Goal: Task Accomplishment & Management: Complete application form

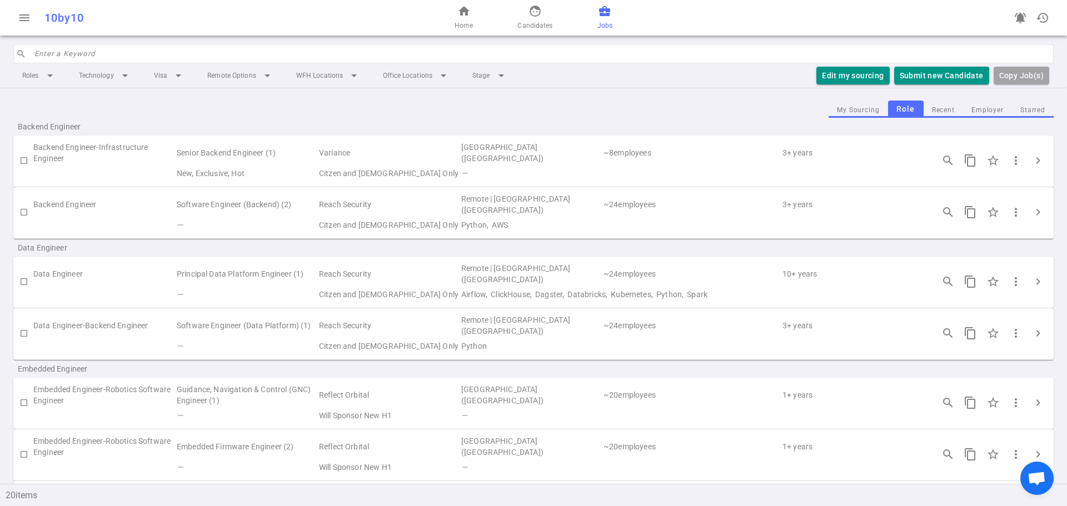
click at [238, 222] on td "—" at bounding box center [247, 225] width 142 height 16
click at [1032, 211] on span "chevron_right" at bounding box center [1038, 212] width 13 height 13
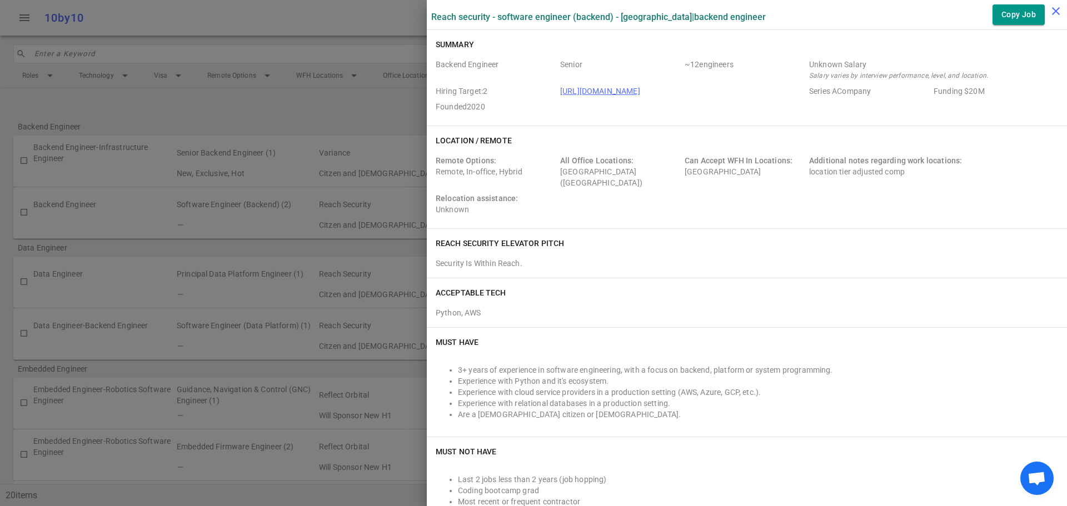
click at [1054, 10] on icon "close" at bounding box center [1055, 10] width 13 height 13
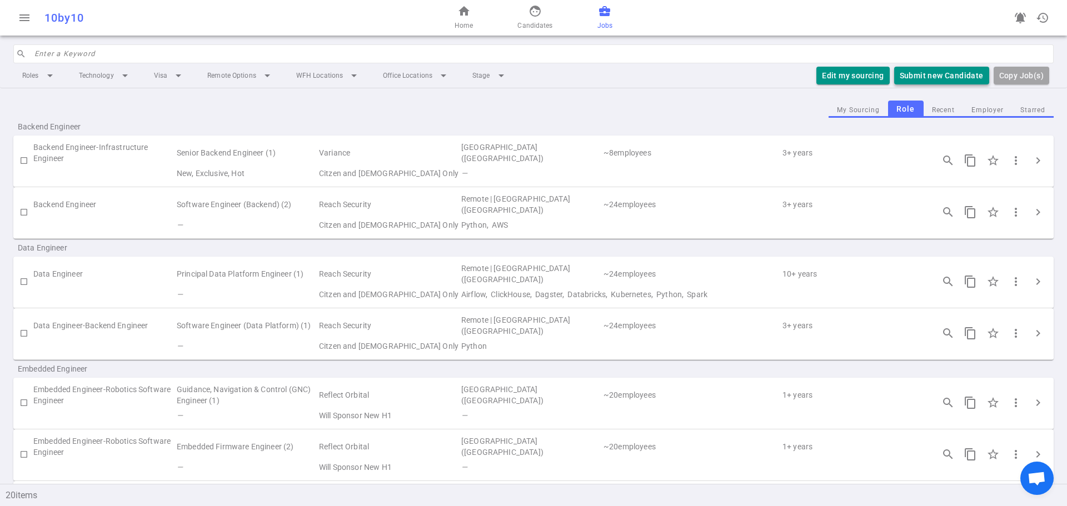
click at [958, 77] on button "Submit new Candidate" at bounding box center [941, 76] width 95 height 18
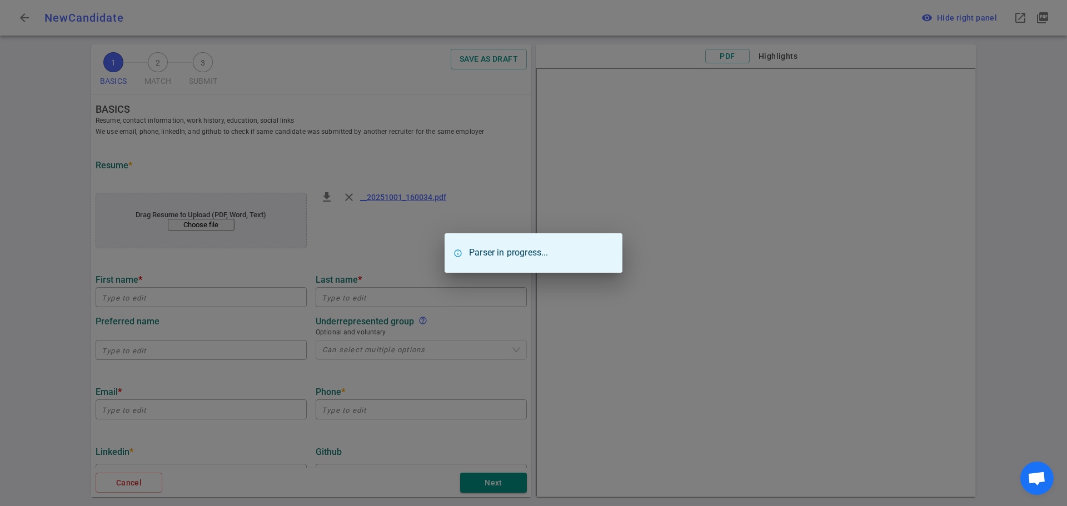
type input "[PERSON_NAME]"
type input "[EMAIL_ADDRESS][DOMAIN_NAME]"
type input "[PHONE_NUMBER]"
type input "[URL][DOMAIN_NAME][PERSON_NAME]"
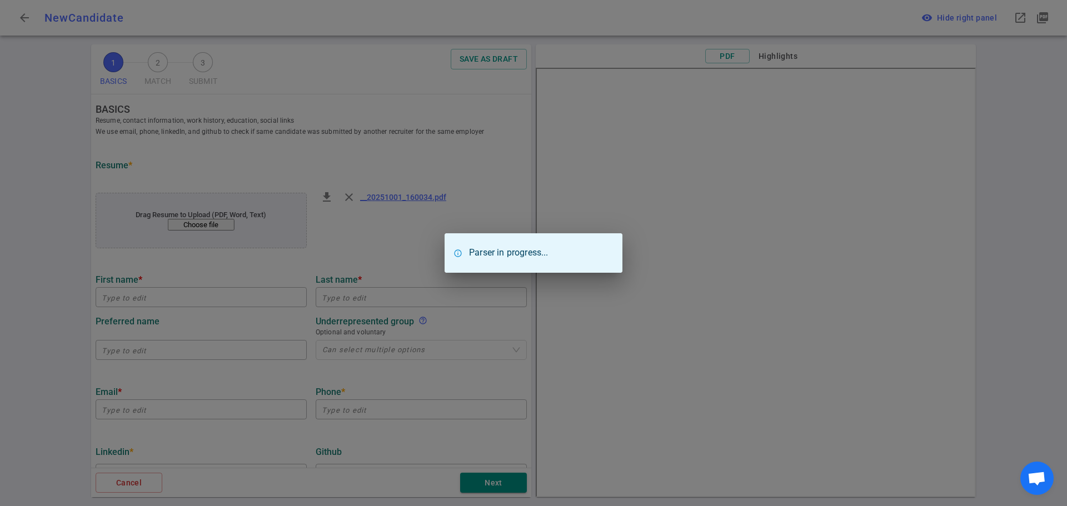
type input "[URL][DOMAIN_NAME]"
type input "Defensestorm, Inc"
type textarea "Tech Lead"
type input "11.3"
type input "[GEOGRAPHIC_DATA][US_STATE]"
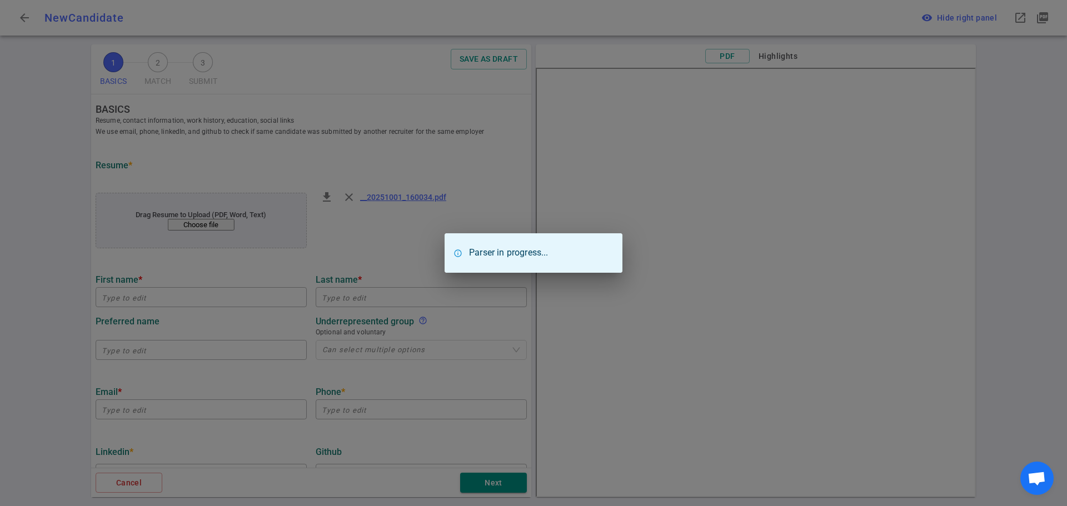
type input "Computer Science"
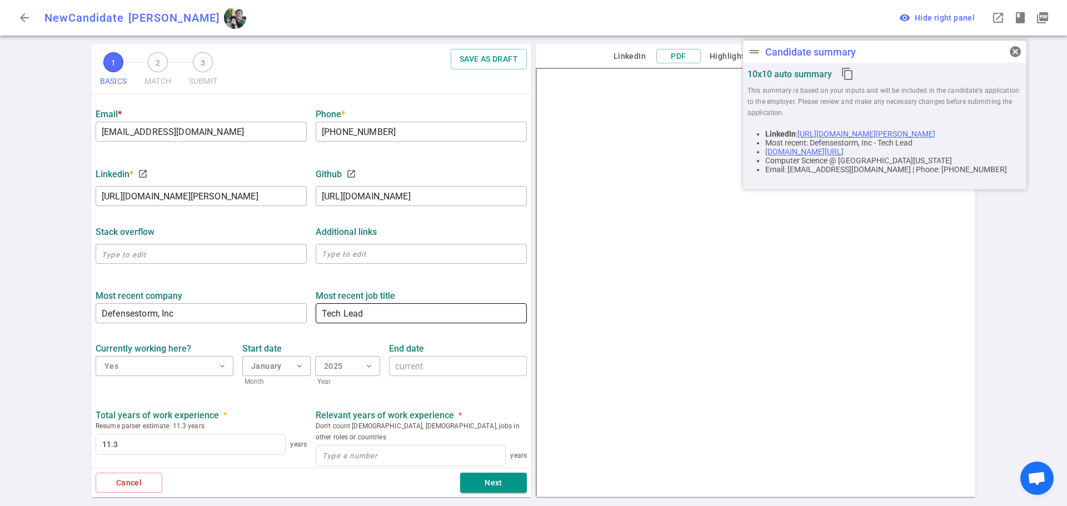
scroll to position [333, 0]
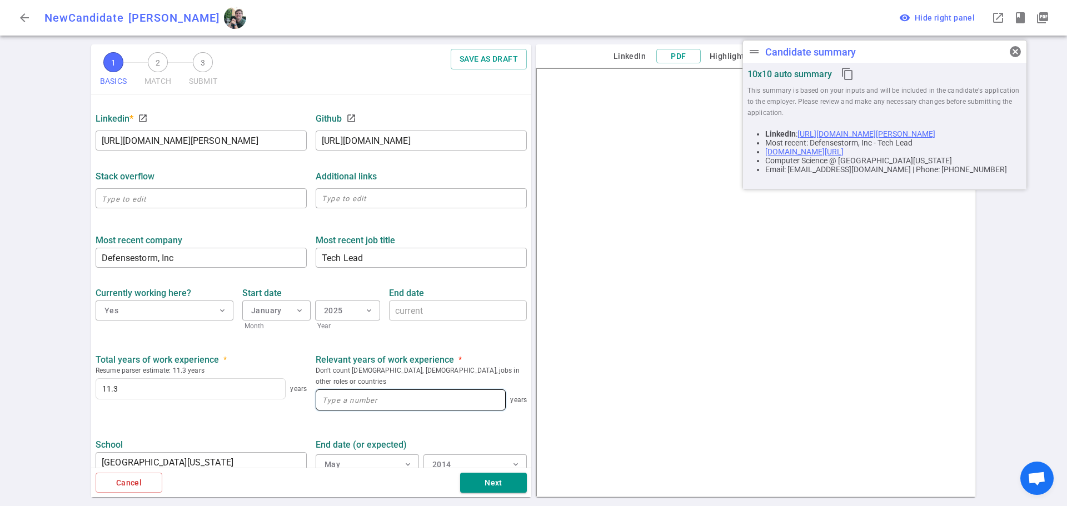
click at [430, 392] on input at bounding box center [410, 400] width 189 height 20
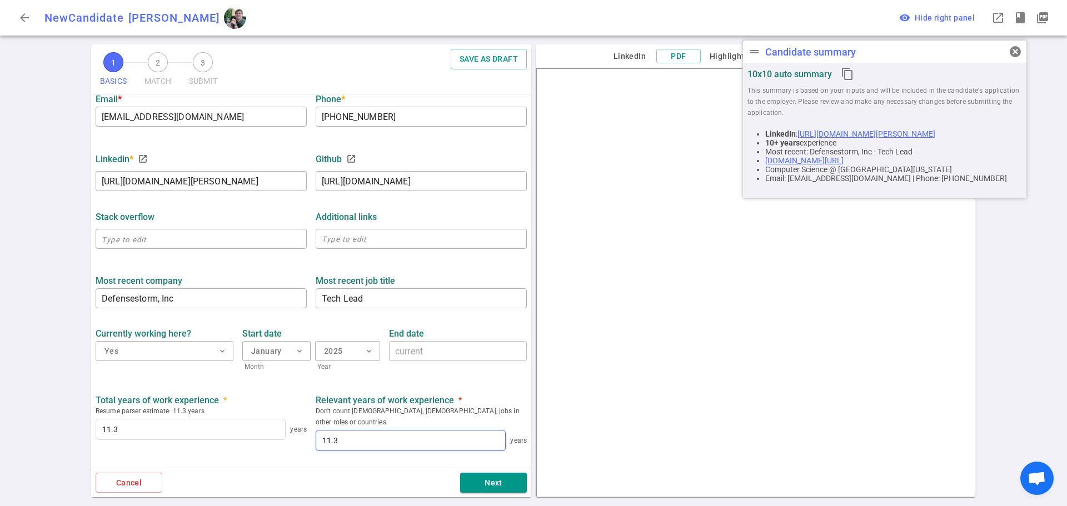
scroll to position [288, 0]
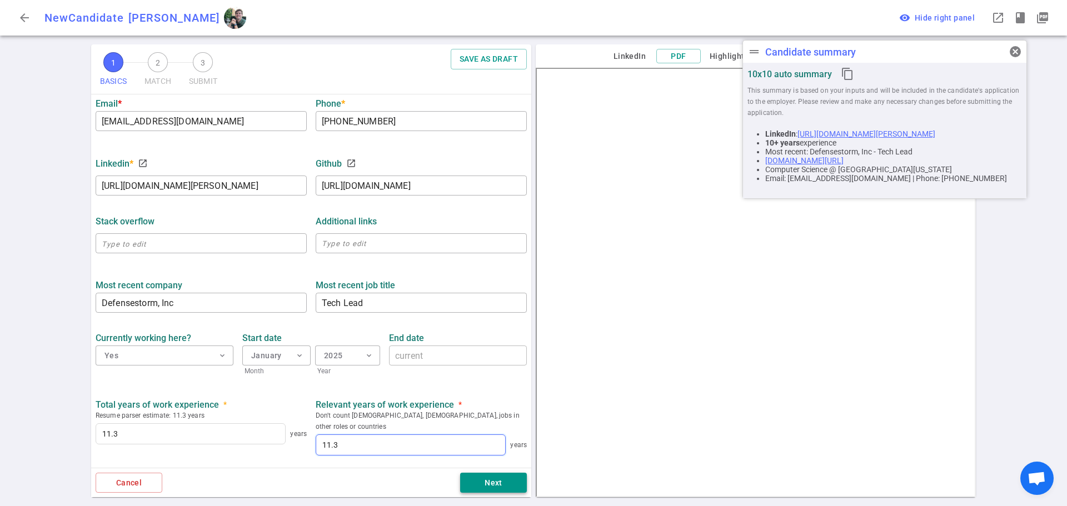
type input "11.3"
click at [499, 485] on button "Next" at bounding box center [493, 483] width 67 height 21
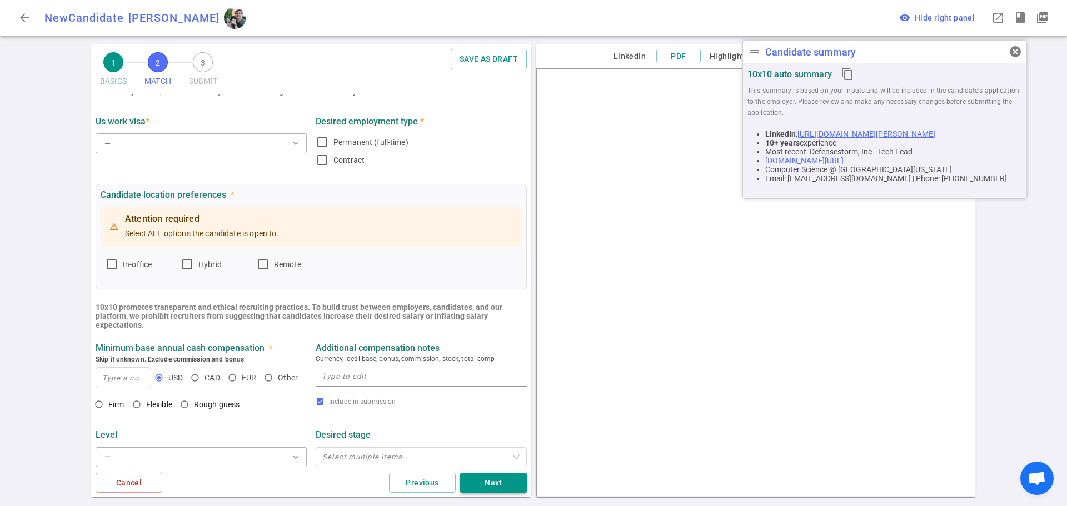
scroll to position [0, 0]
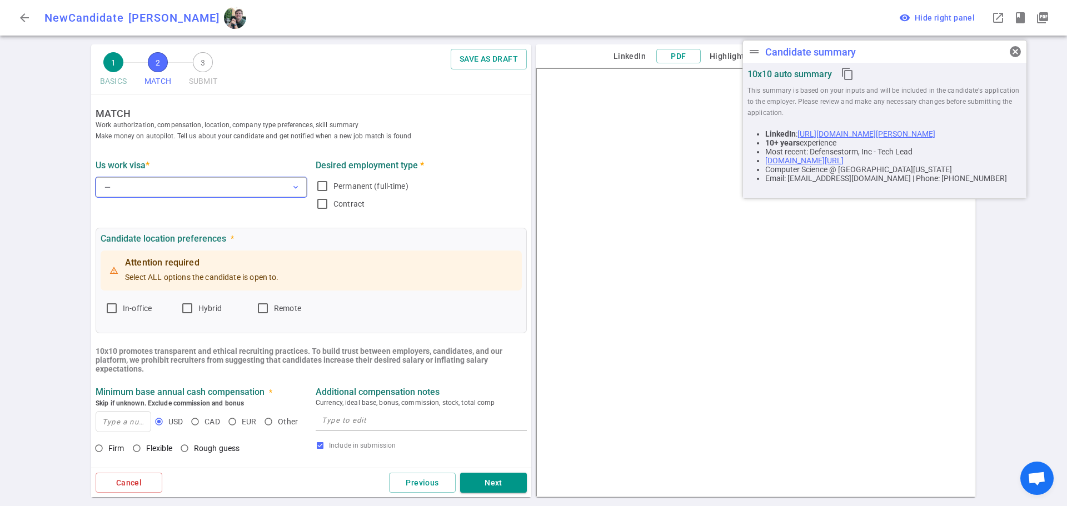
click at [167, 181] on button "— expand_more" at bounding box center [201, 187] width 211 height 20
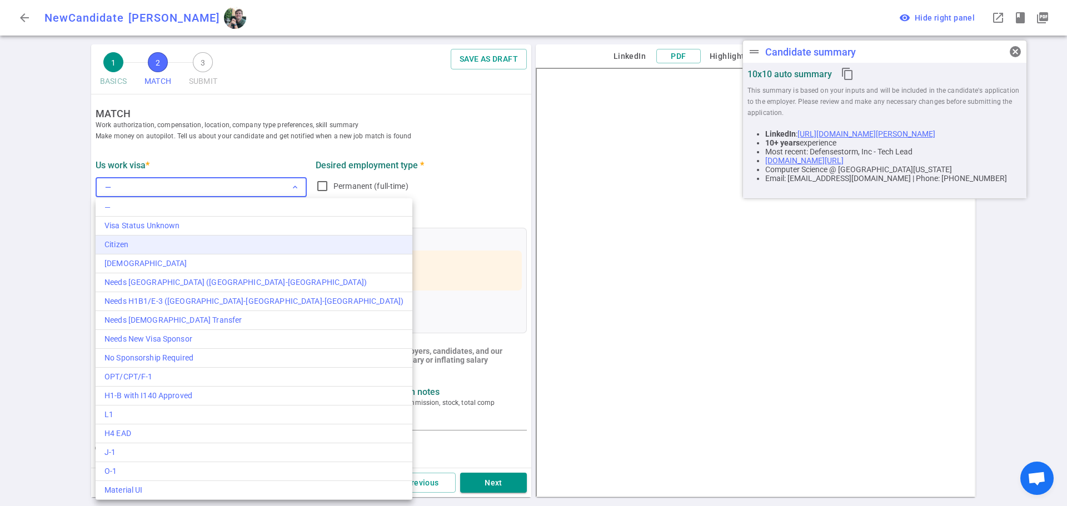
click at [145, 244] on div "Citizen" at bounding box center [253, 245] width 299 height 12
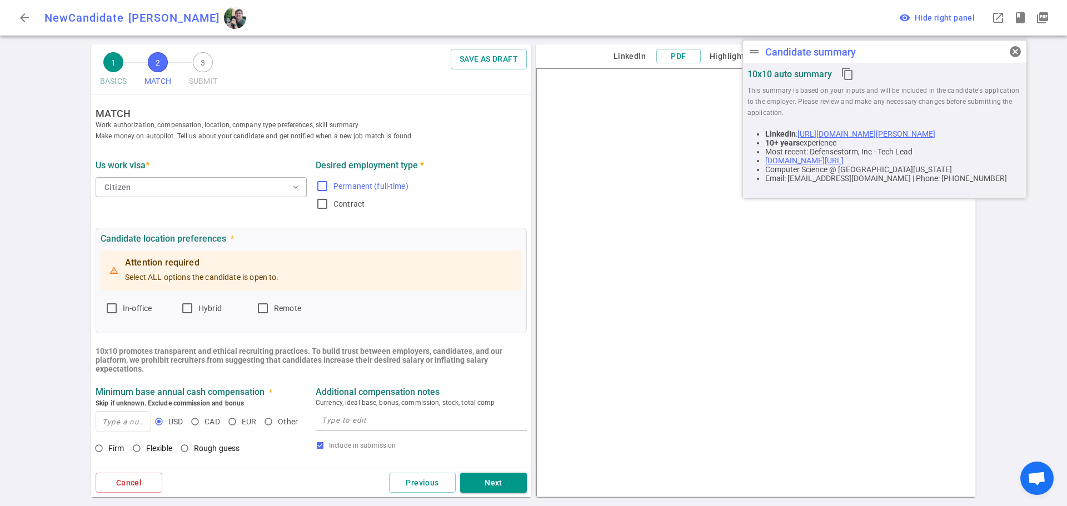
click at [318, 187] on input "Permanent (full-time)" at bounding box center [322, 186] width 13 height 13
checkbox input "true"
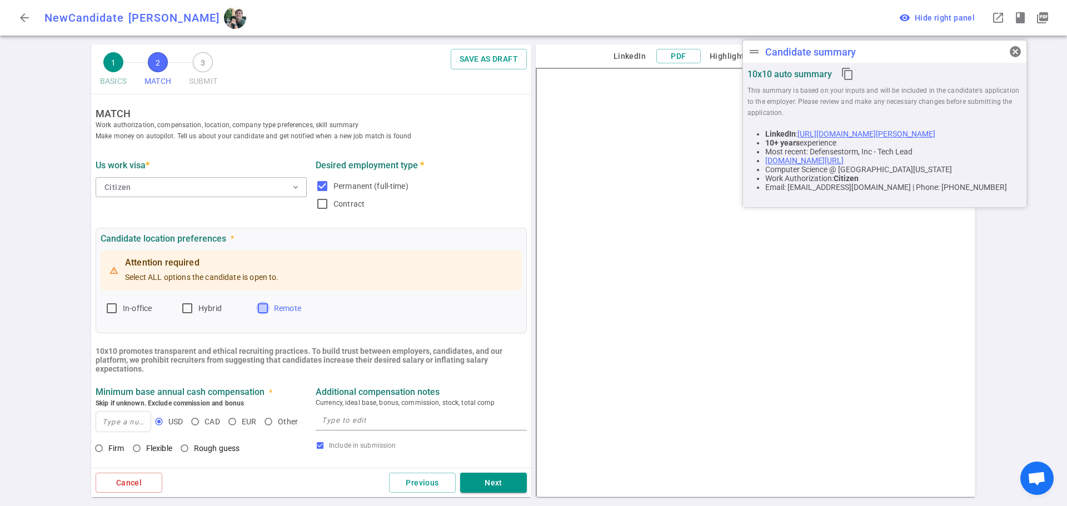
click at [263, 310] on input "Remote" at bounding box center [262, 308] width 13 height 13
checkbox input "true"
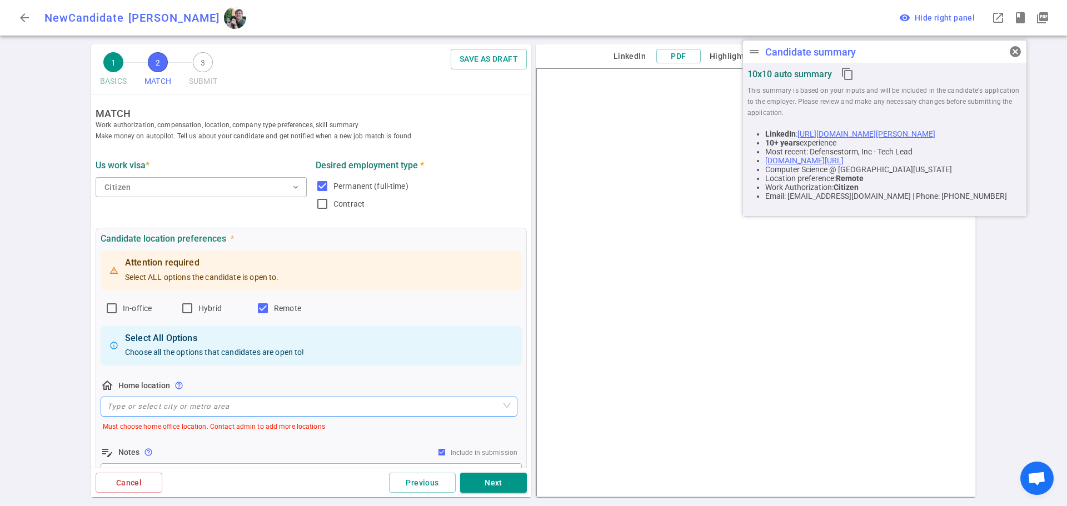
click at [249, 410] on input "search" at bounding box center [309, 406] width 404 height 19
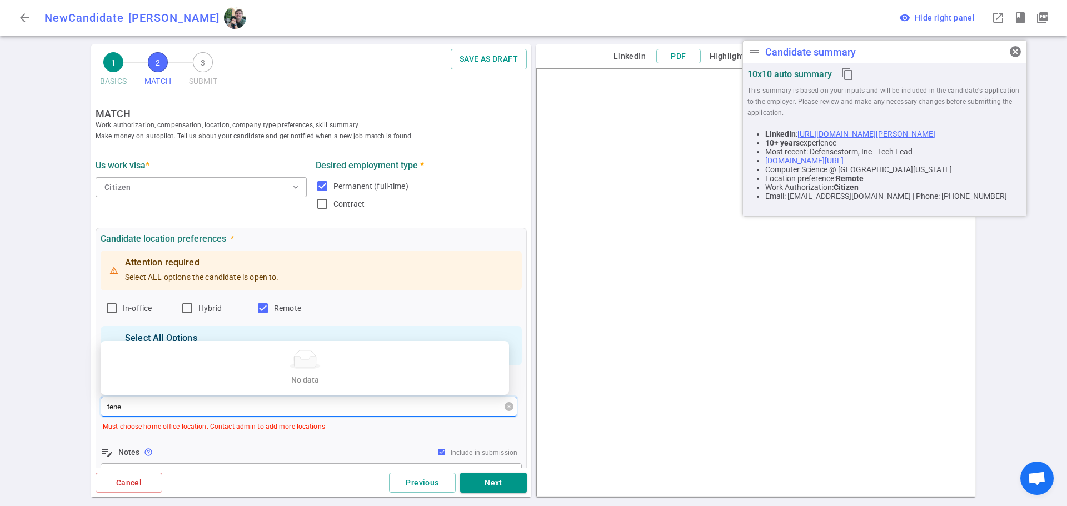
type input "ten"
click at [181, 383] on span "[US_STATE]" at bounding box center [165, 381] width 40 height 9
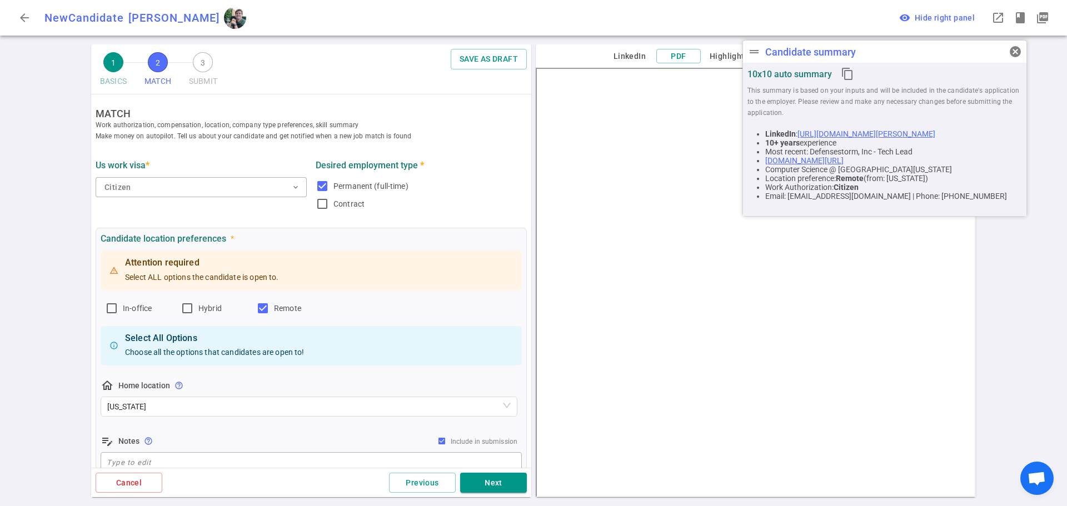
click at [232, 431] on div "Attention required Select ALL options the candidate is open to. In-office Hybri…" at bounding box center [311, 361] width 421 height 226
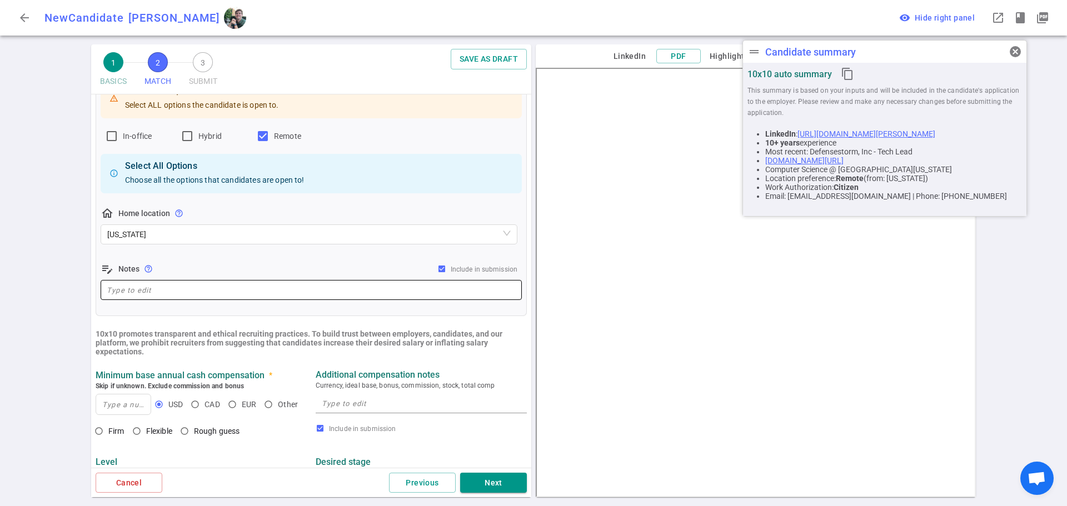
scroll to position [333, 0]
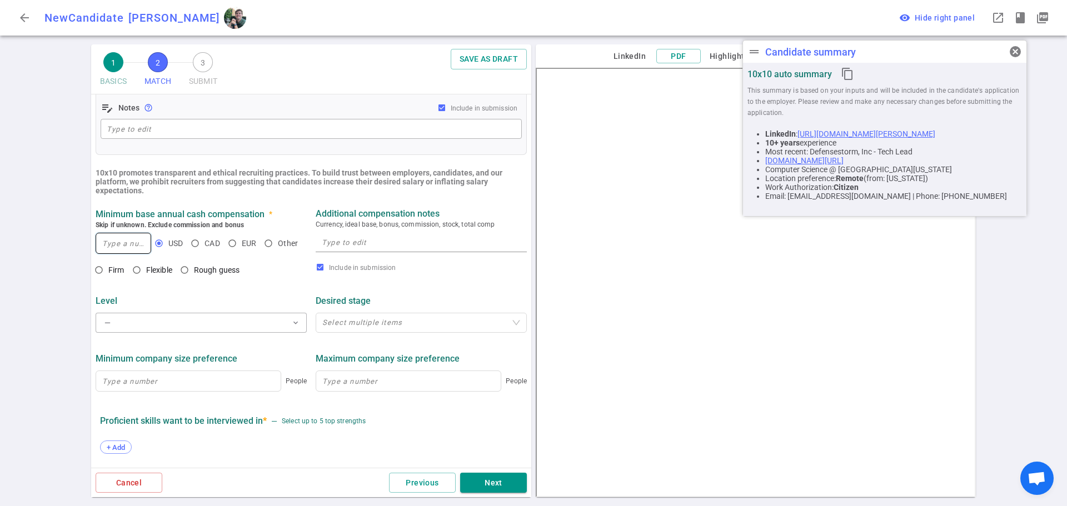
click at [123, 245] on input at bounding box center [123, 243] width 54 height 20
type input "180,000"
click at [139, 273] on input "Flexible" at bounding box center [136, 270] width 19 height 19
radio input "true"
click at [374, 247] on textarea at bounding box center [421, 242] width 199 height 13
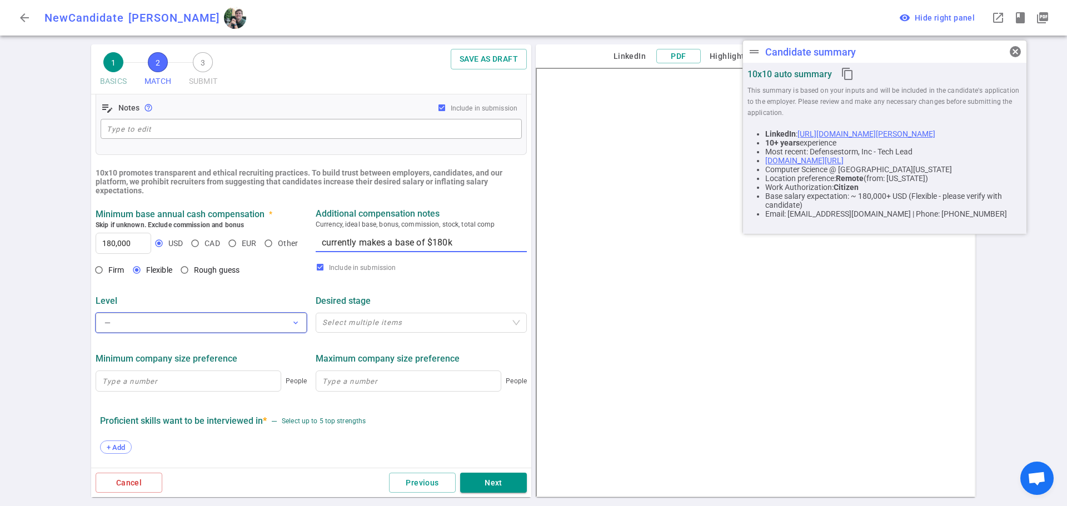
type textarea "currently makes a base of $180k"
click at [261, 328] on button "— expand_more" at bounding box center [201, 323] width 211 height 20
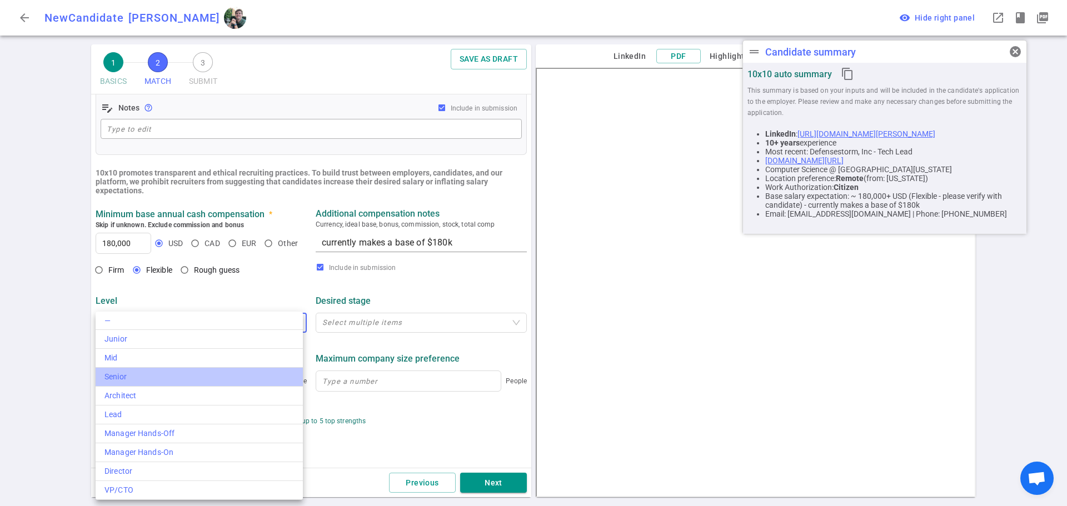
click at [248, 377] on div "Senior" at bounding box center [199, 377] width 190 height 12
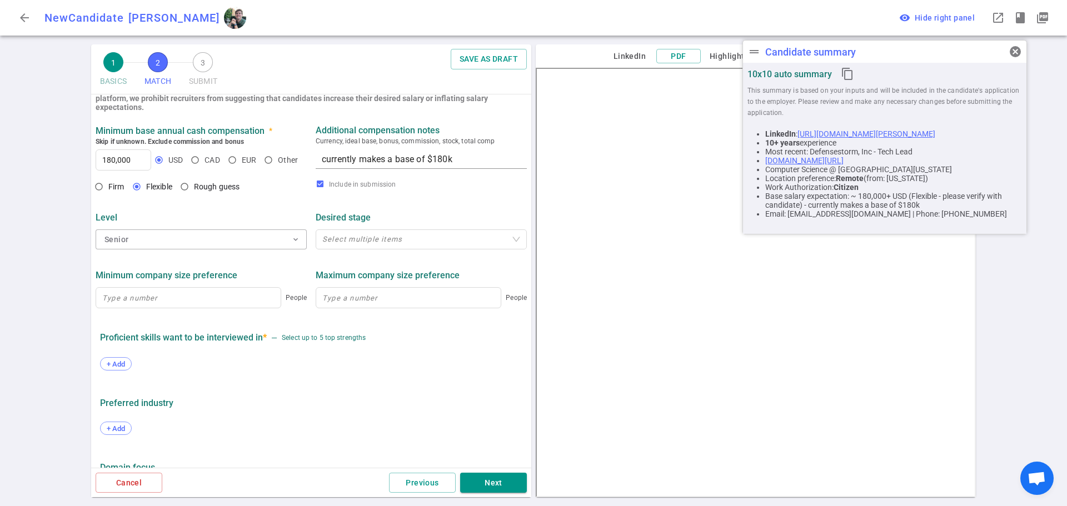
scroll to position [409, 0]
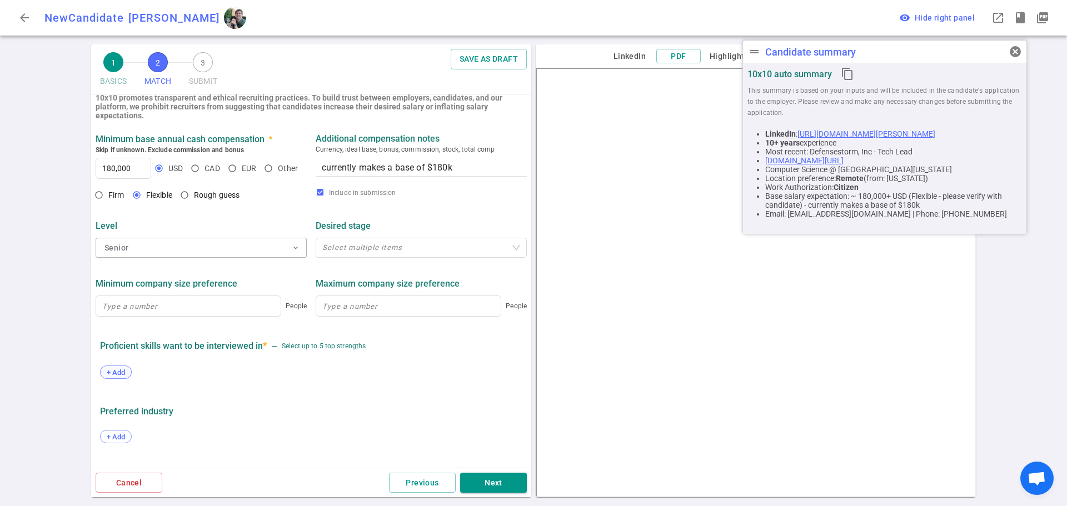
click at [120, 377] on span "+ Add" at bounding box center [116, 372] width 26 height 8
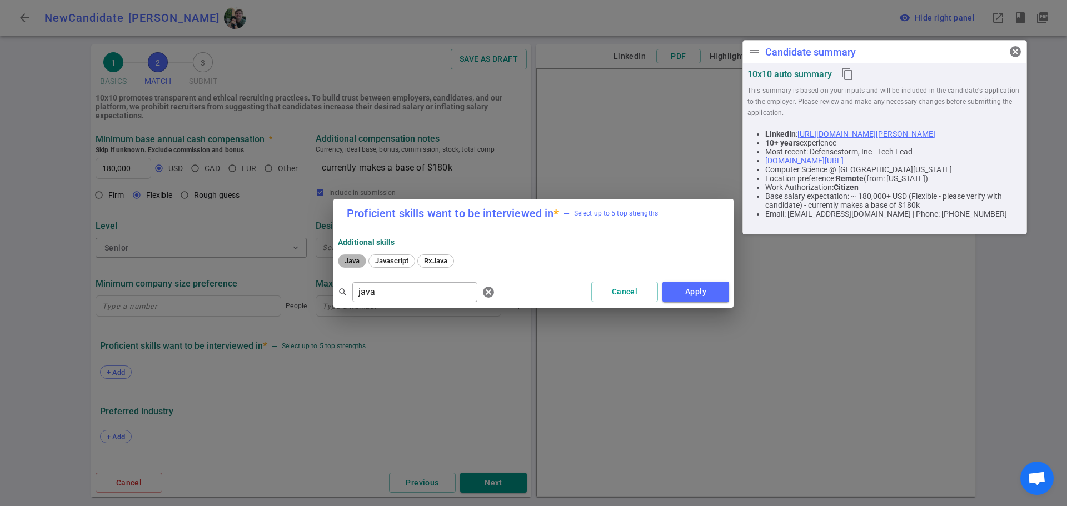
click at [358, 258] on span "Java" at bounding box center [352, 261] width 23 height 8
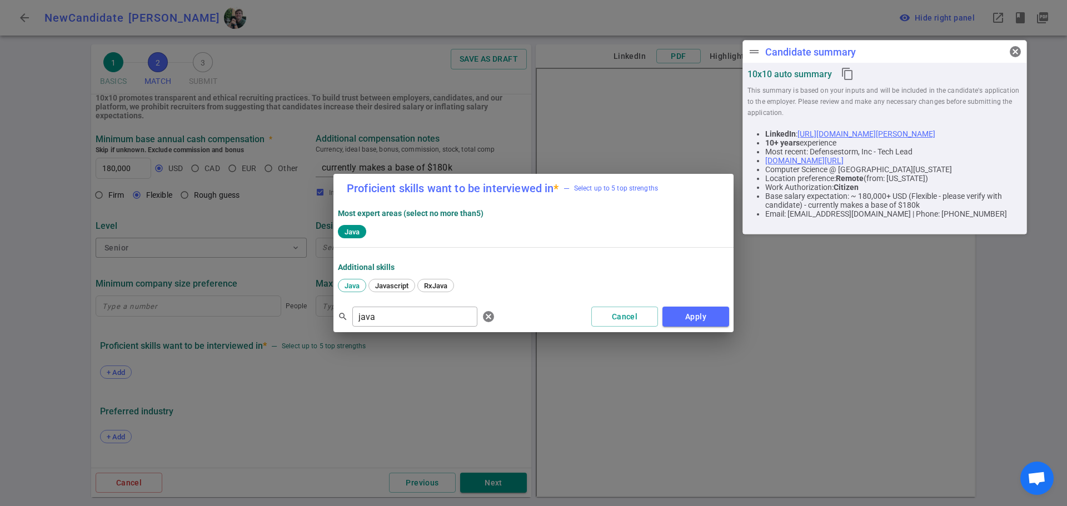
click at [296, 343] on div "Proficient skills want to be interviewed in * — Select up to 5 top strengths Mo…" at bounding box center [533, 253] width 1067 height 506
click at [352, 285] on span "AWS" at bounding box center [352, 286] width 23 height 8
drag, startPoint x: 381, startPoint y: 320, endPoint x: 262, endPoint y: 342, distance: 121.0
click at [288, 338] on div "Proficient skills want to be interviewed in * — Select up to 5 top strengths Mo…" at bounding box center [533, 253] width 1067 height 506
click at [365, 289] on span "TypeScript" at bounding box center [362, 286] width 42 height 8
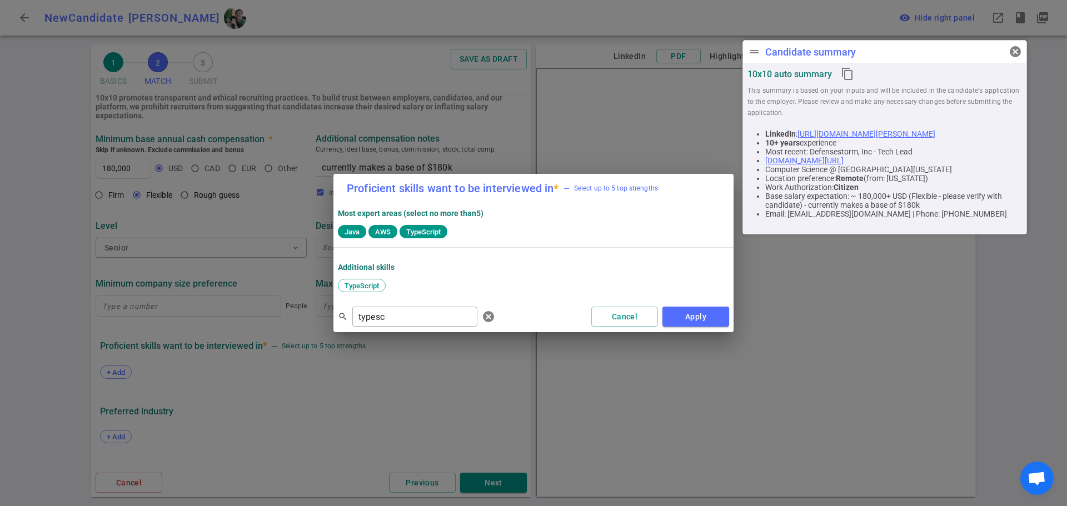
click at [225, 348] on div "Proficient skills want to be interviewed in * — Select up to 5 top strengths Mo…" at bounding box center [533, 253] width 1067 height 506
type input "python"
click at [360, 283] on span "Python" at bounding box center [355, 286] width 29 height 8
click at [704, 311] on button "Apply" at bounding box center [696, 317] width 67 height 21
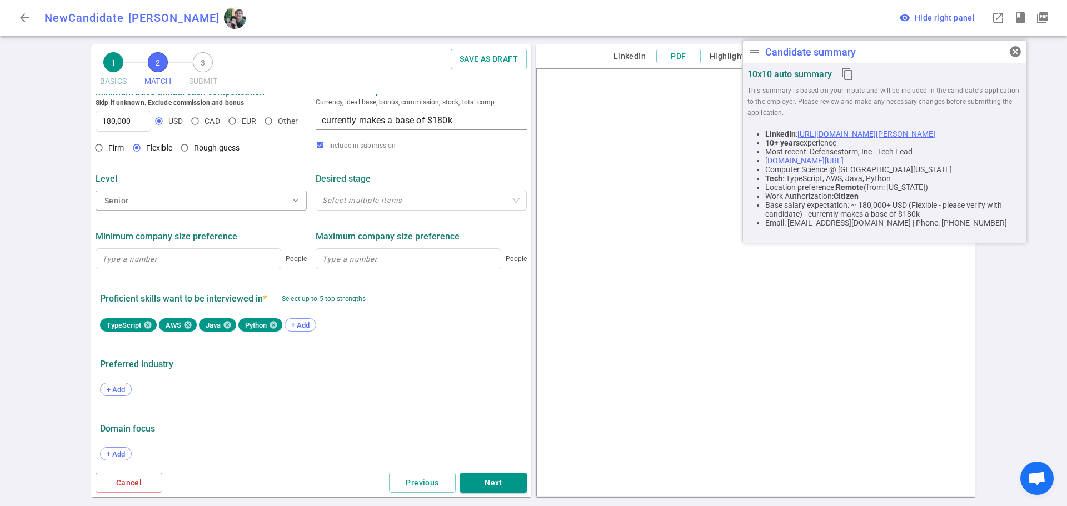
scroll to position [464, 0]
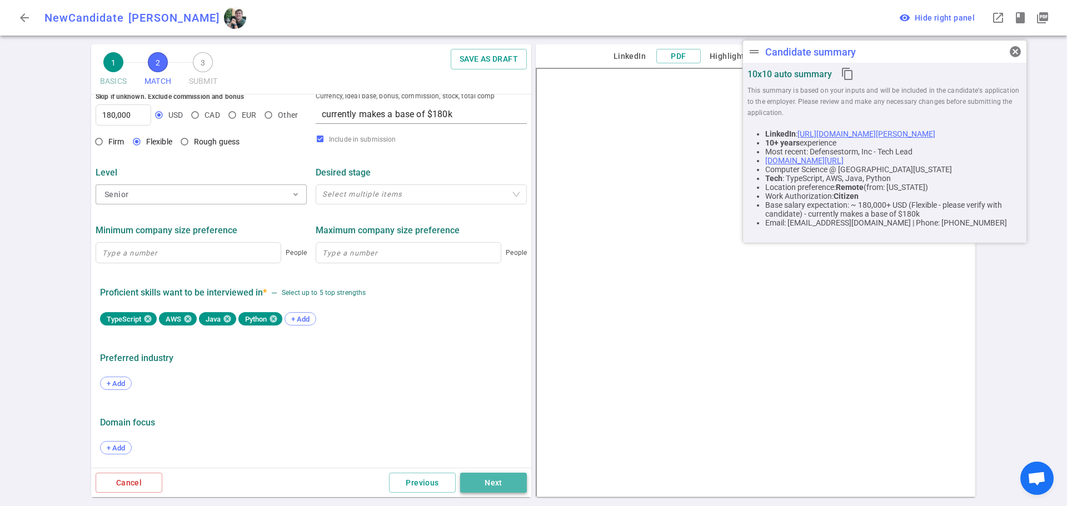
click at [501, 483] on button "Next" at bounding box center [493, 483] width 67 height 21
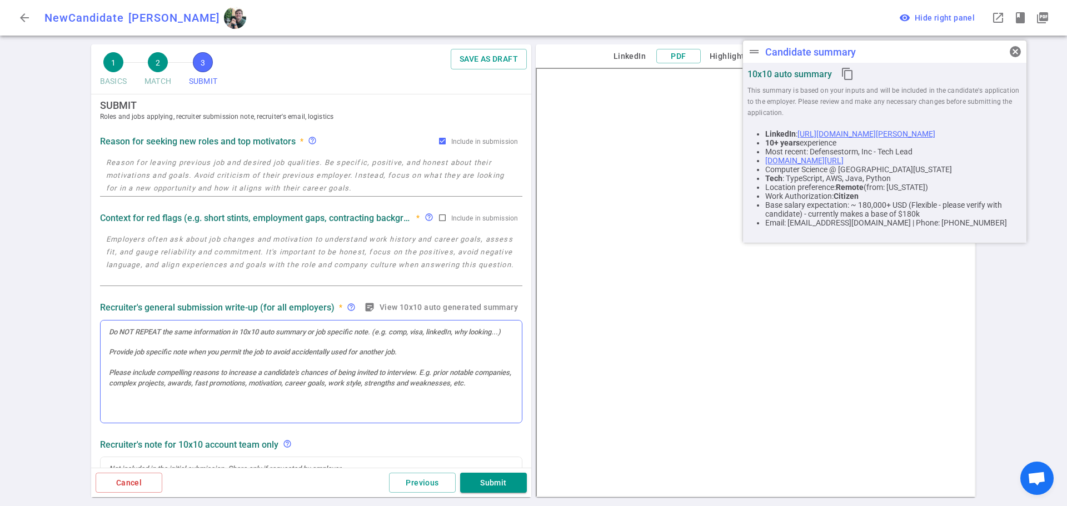
scroll to position [0, 0]
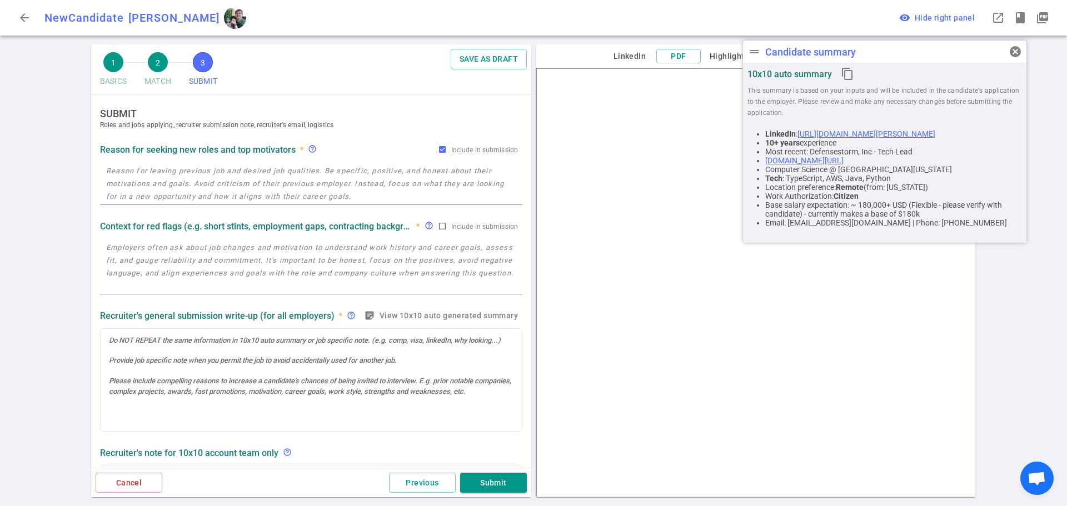
click at [209, 195] on textarea at bounding box center [311, 184] width 410 height 38
click at [181, 343] on div at bounding box center [311, 341] width 405 height 10
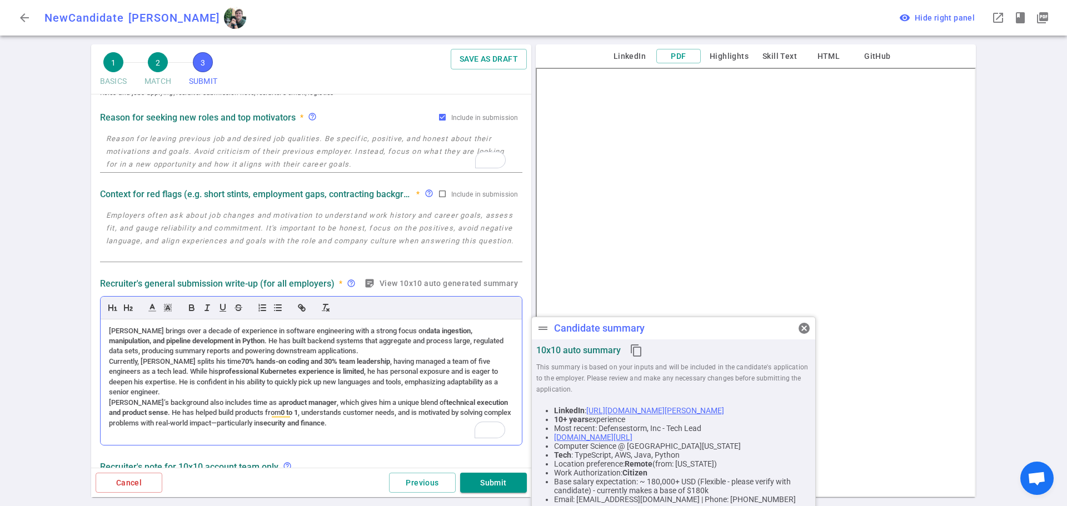
scroll to position [56, 0]
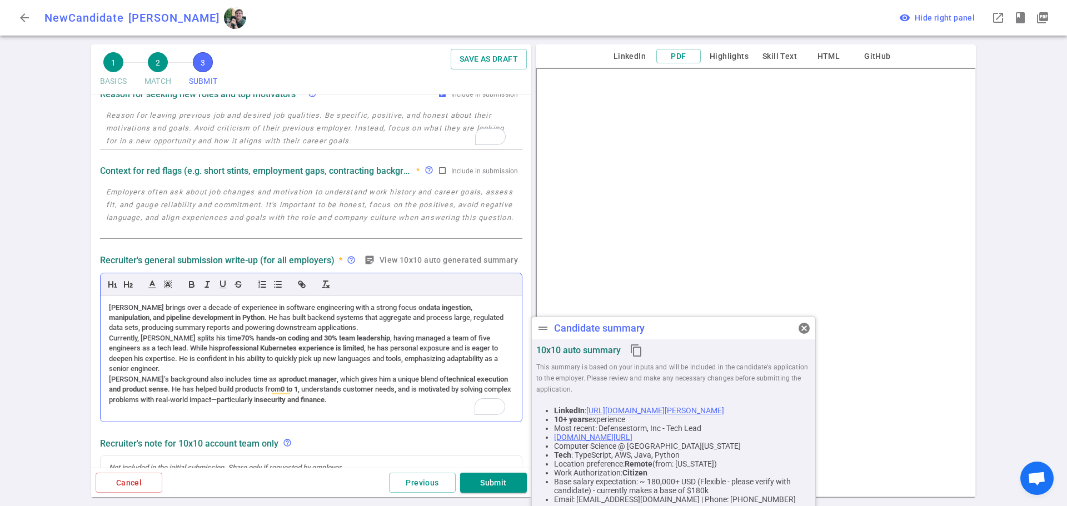
click at [332, 395] on div "[PERSON_NAME]’s background also includes time as a product manager , which give…" at bounding box center [311, 390] width 405 height 31
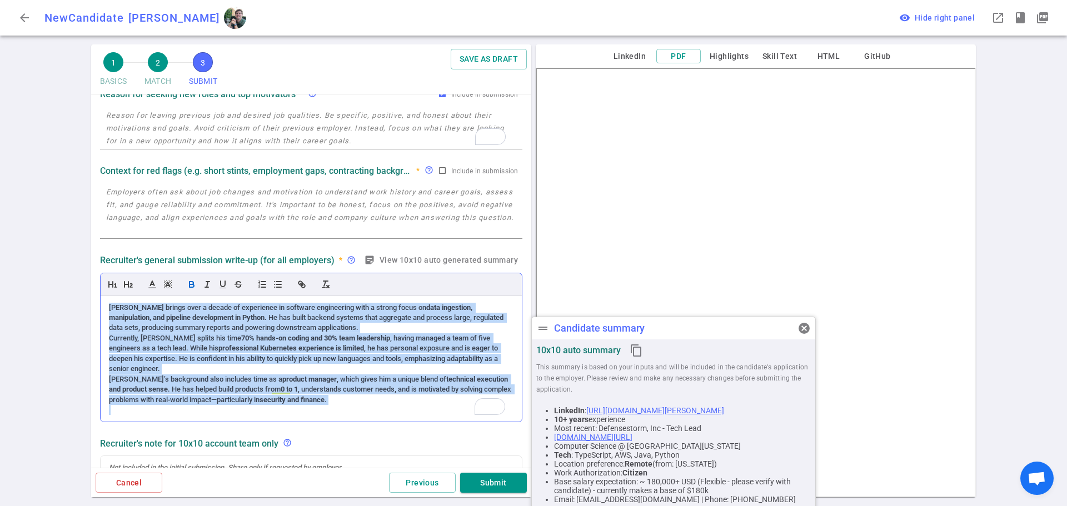
click at [191, 286] on icon "button" at bounding box center [192, 285] width 10 height 10
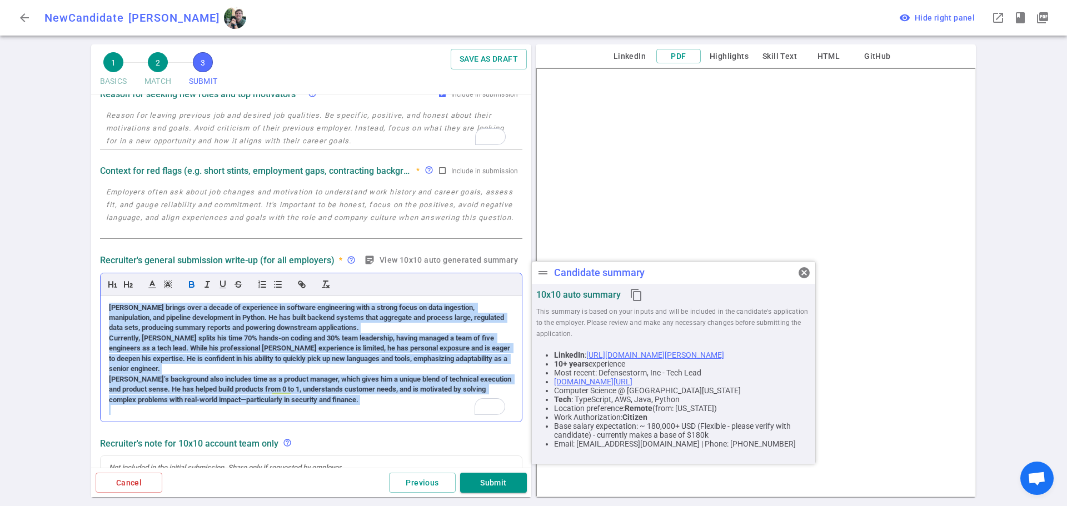
click at [191, 286] on icon "button" at bounding box center [192, 285] width 10 height 10
click at [223, 382] on div "[PERSON_NAME]’s background also includes time as a product manager, which gives…" at bounding box center [311, 390] width 405 height 31
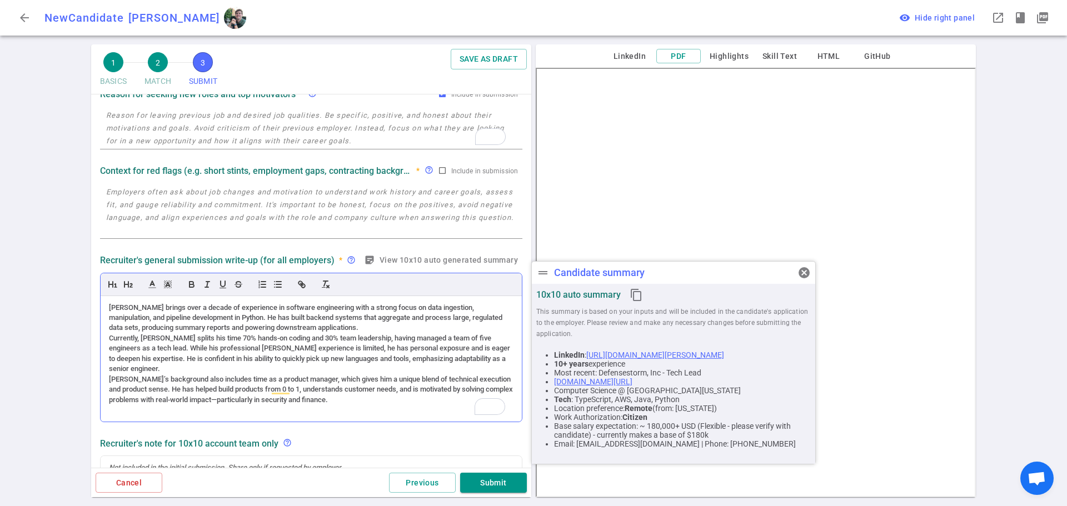
click at [107, 309] on div "[PERSON_NAME] brings over a decade of experience in software engineering with a…" at bounding box center [311, 359] width 421 height 126
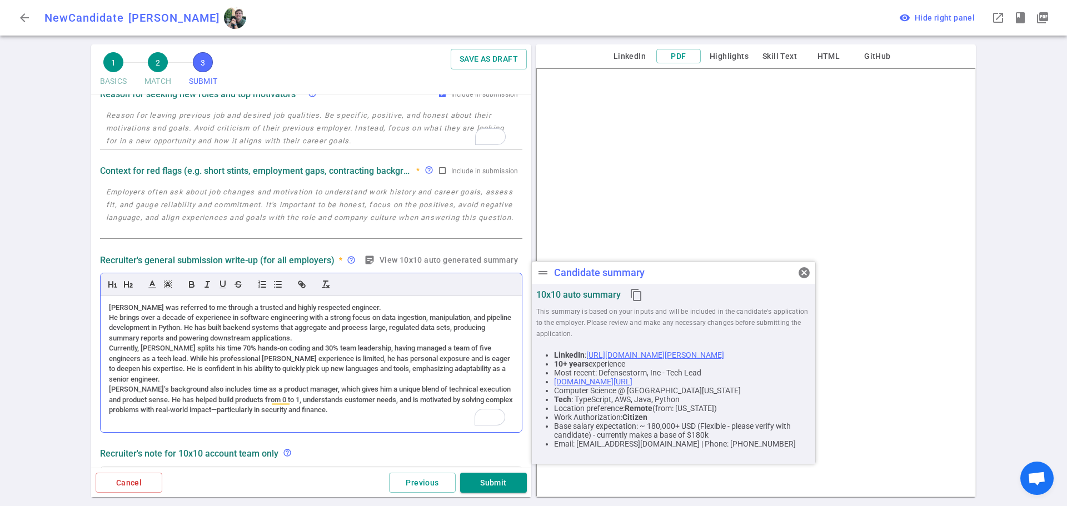
click at [343, 310] on div "[PERSON_NAME] was referred to me through a trusted and highly respected enginee…" at bounding box center [311, 308] width 405 height 10
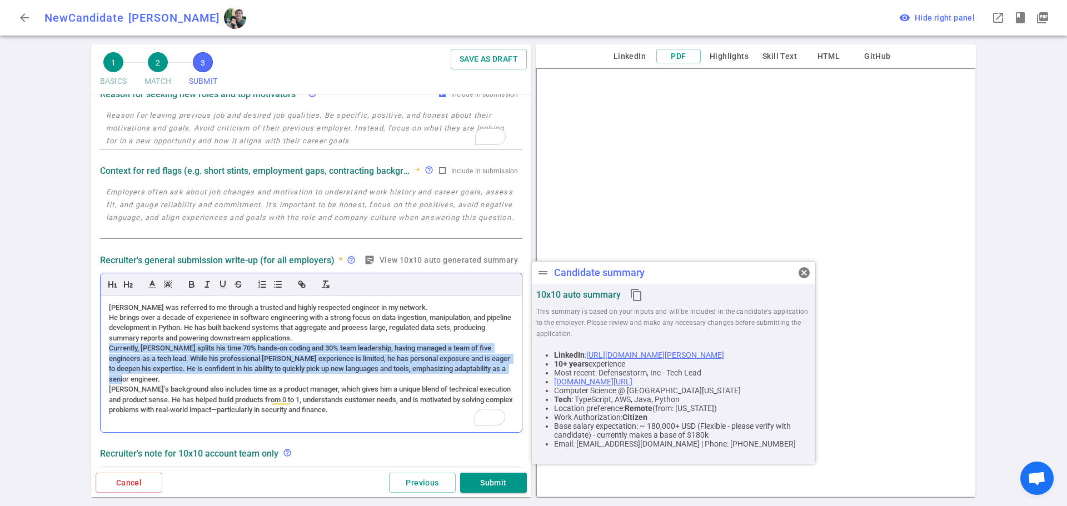
drag, startPoint x: 149, startPoint y: 380, endPoint x: 107, endPoint y: 350, distance: 51.7
click at [107, 350] on div "[PERSON_NAME] was referred to me through a trusted and highly respected enginee…" at bounding box center [311, 364] width 421 height 136
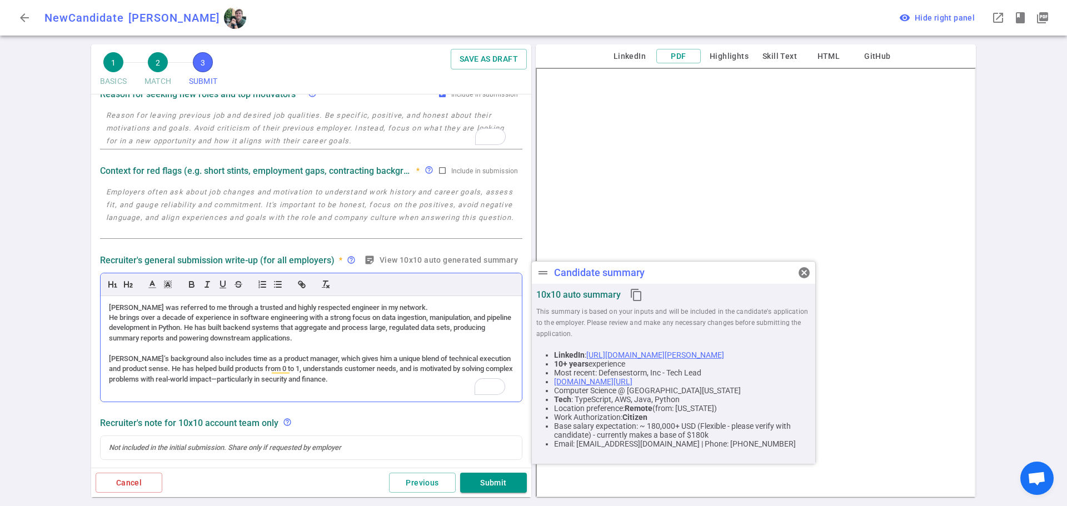
drag, startPoint x: 301, startPoint y: 361, endPoint x: 317, endPoint y: 331, distance: 34.1
click at [301, 360] on div "[PERSON_NAME]’s background also includes time as a product manager, which gives…" at bounding box center [311, 369] width 405 height 31
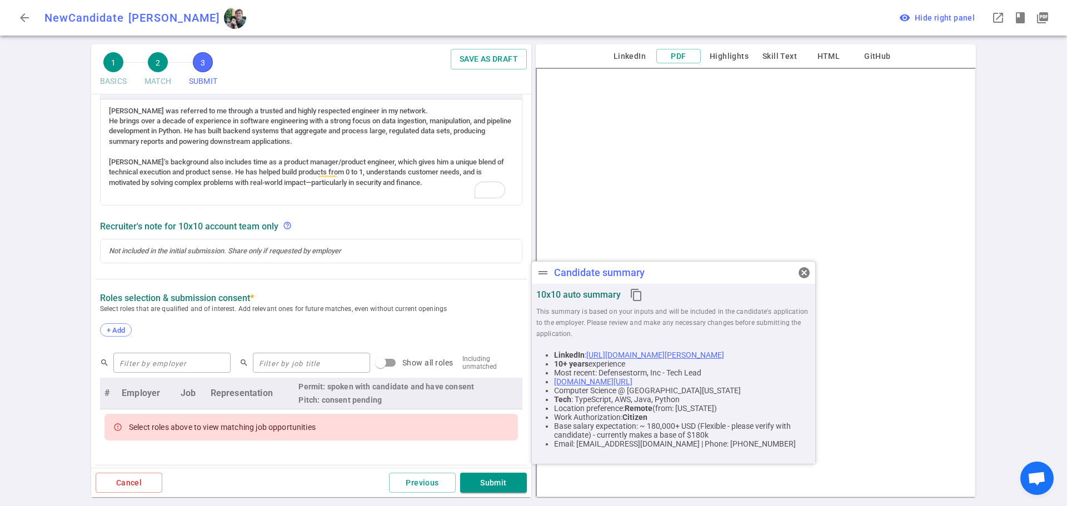
scroll to position [278, 0]
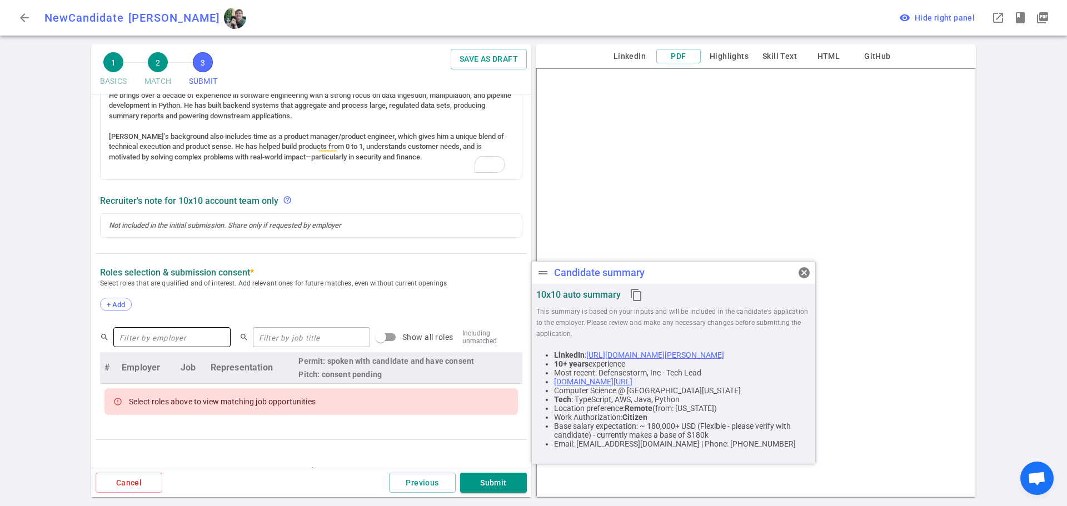
click at [195, 341] on input "text" at bounding box center [171, 337] width 117 height 18
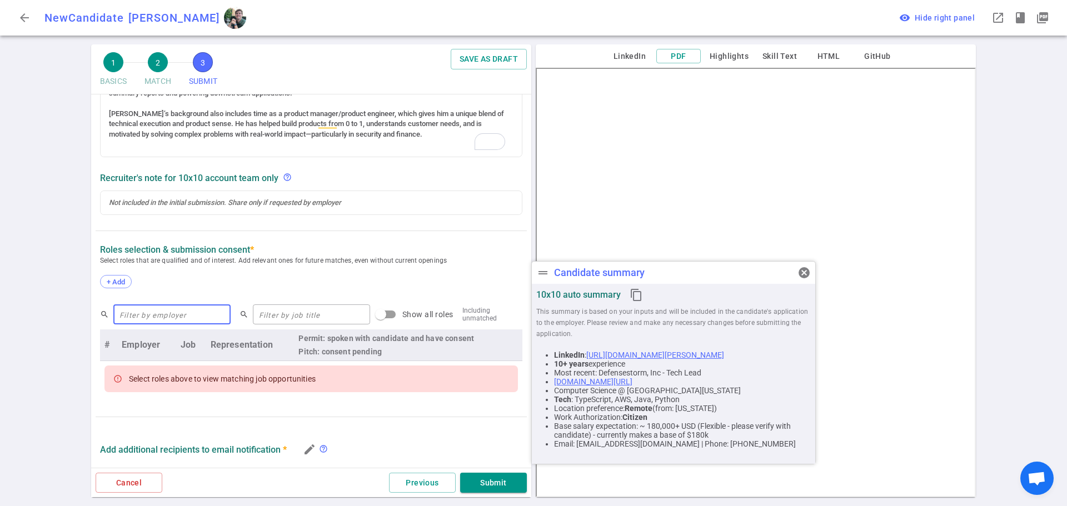
scroll to position [255, 0]
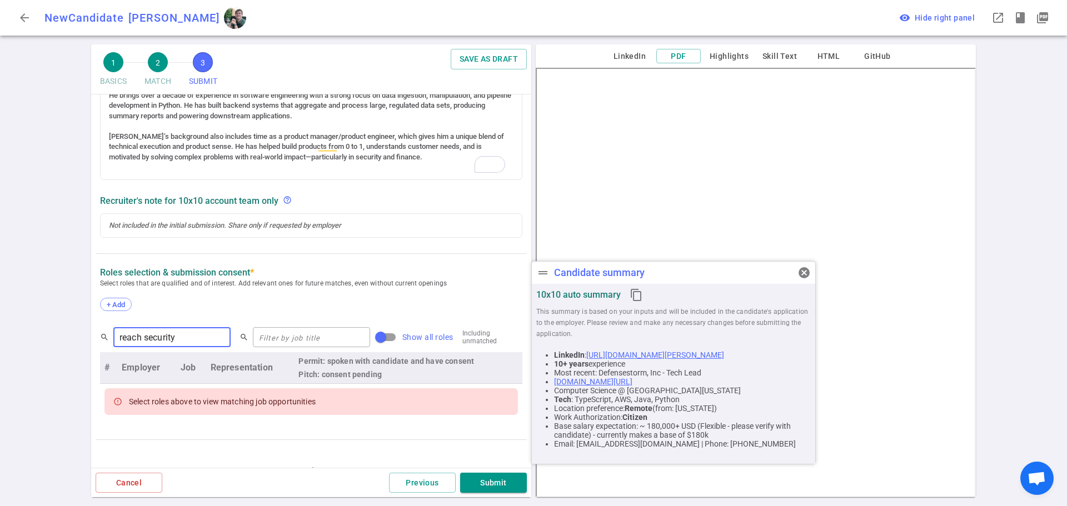
type input "reach security"
click at [368, 339] on input "Show all roles" at bounding box center [380, 337] width 63 height 21
checkbox input "true"
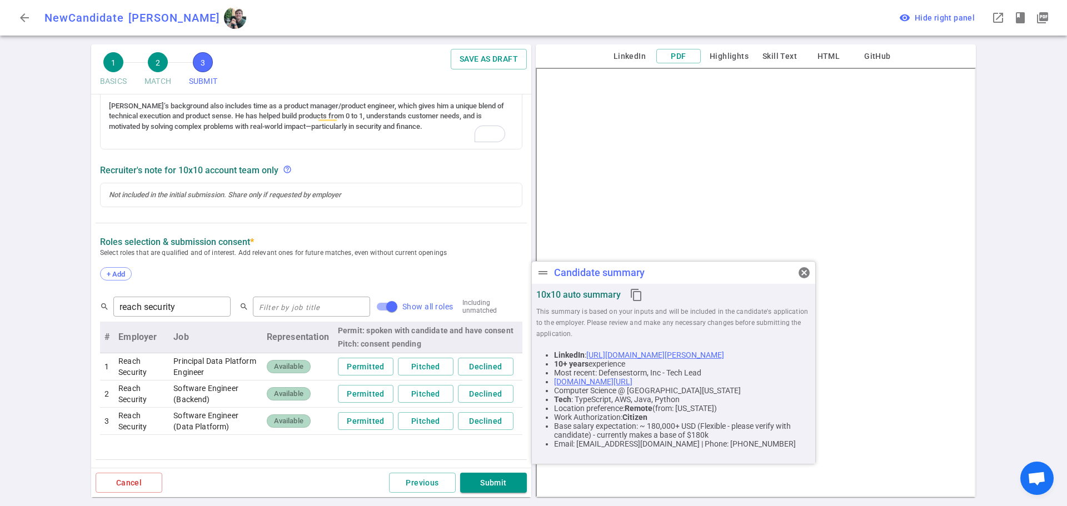
scroll to position [311, 0]
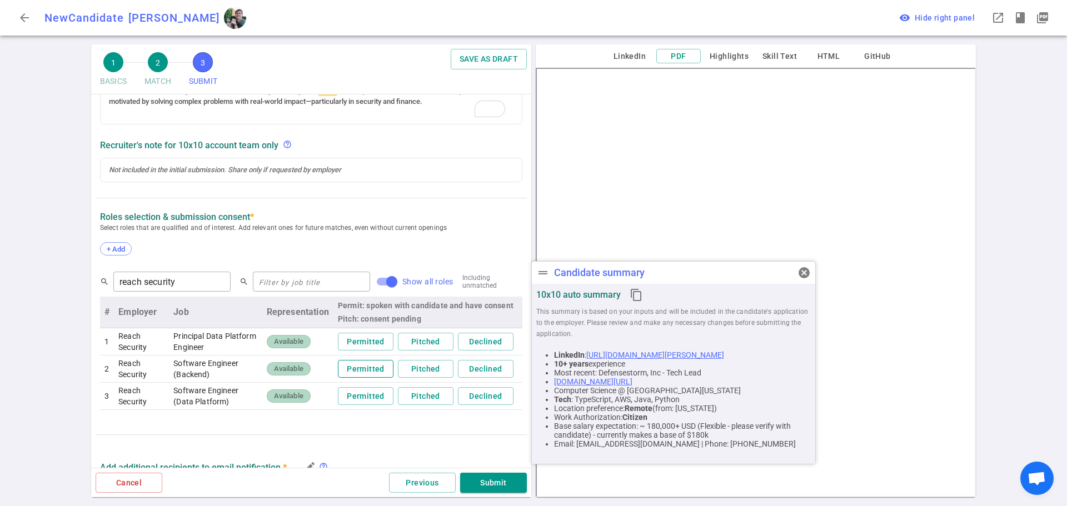
click at [380, 372] on button "Permitted" at bounding box center [366, 369] width 56 height 18
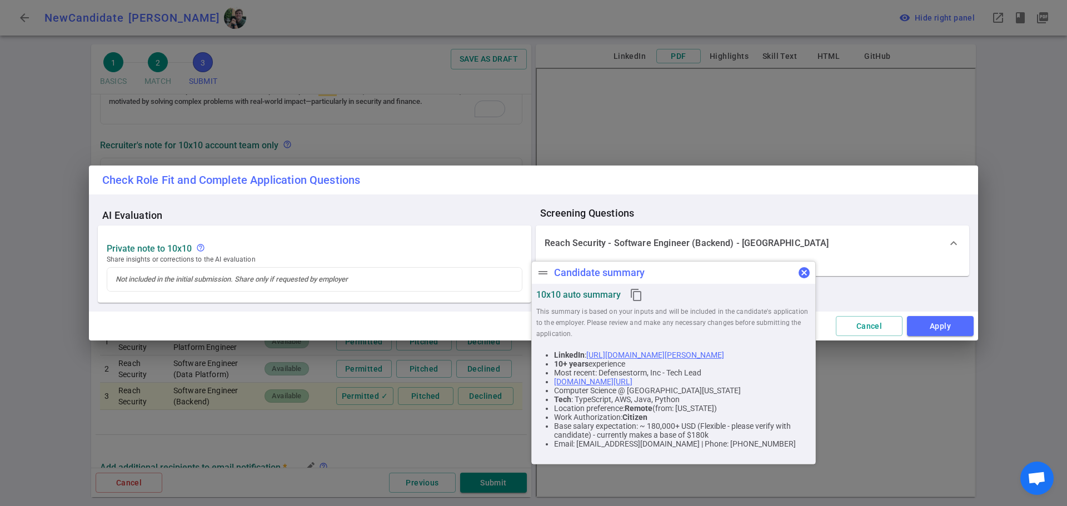
click at [808, 273] on span "cancel" at bounding box center [804, 272] width 13 height 13
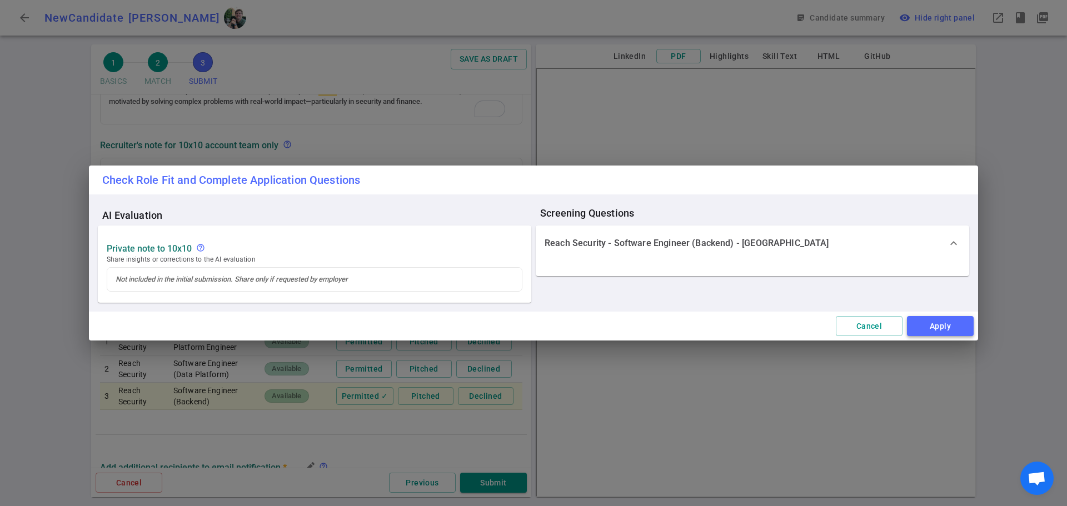
click at [936, 327] on button "Apply" at bounding box center [940, 326] width 67 height 21
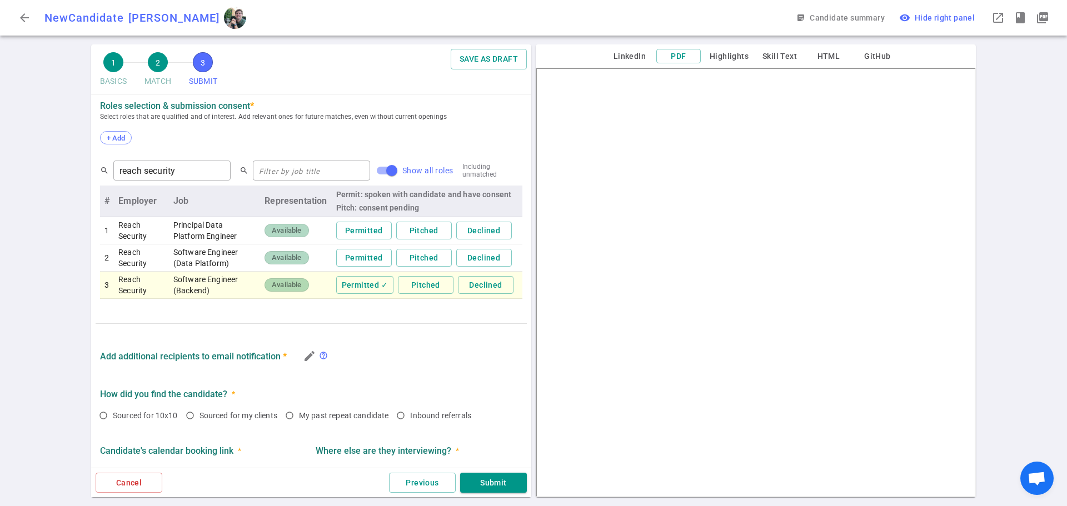
scroll to position [422, 0]
click at [404, 417] on input "Inbound referrals" at bounding box center [400, 415] width 19 height 19
radio input "true"
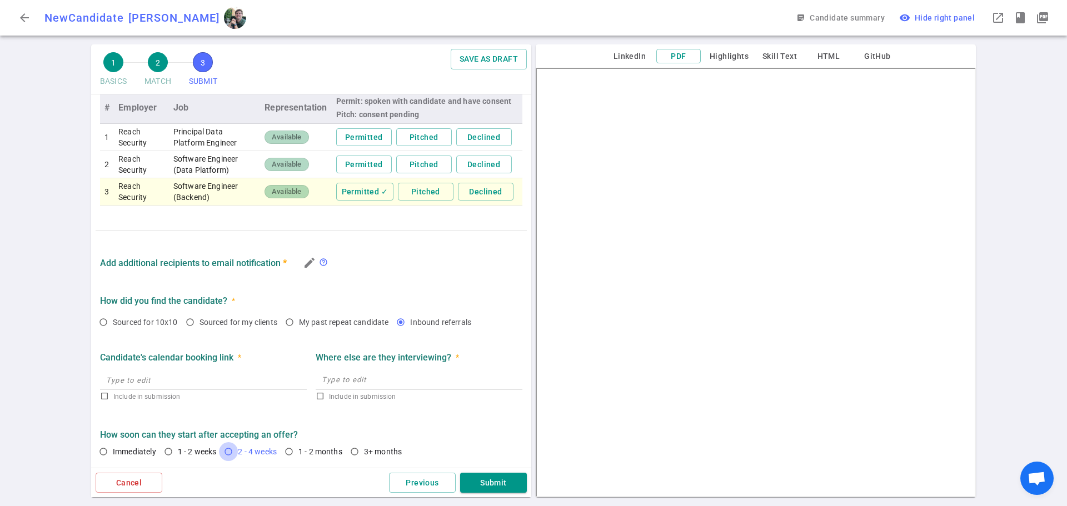
click at [231, 454] on input "2 - 4 weeks" at bounding box center [228, 451] width 19 height 19
radio input "true"
click at [510, 481] on button "Submit" at bounding box center [493, 483] width 67 height 21
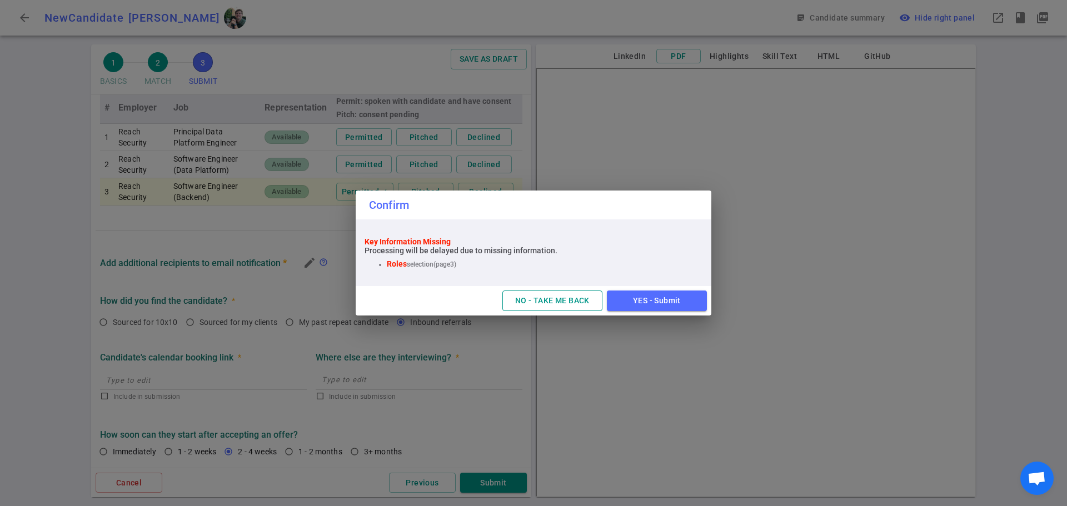
click at [535, 307] on button "NO - TAKE ME BACK" at bounding box center [552, 301] width 100 height 21
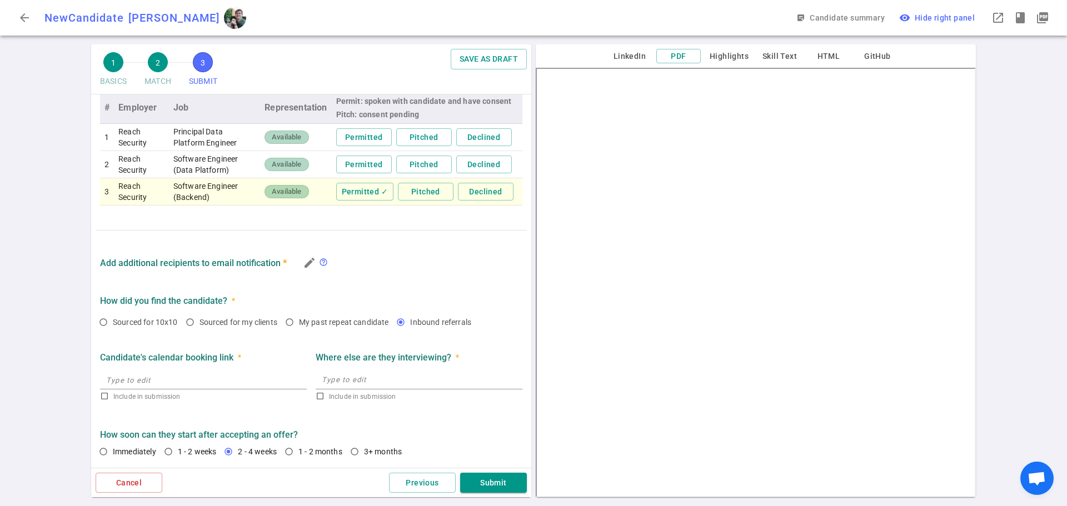
scroll to position [0, 0]
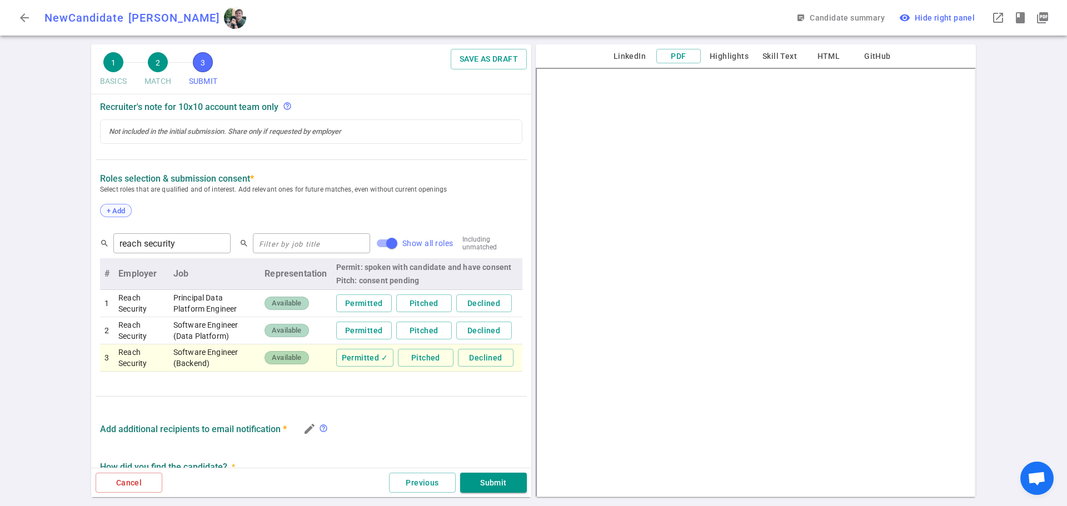
click at [114, 211] on span "+ Add" at bounding box center [116, 211] width 26 height 8
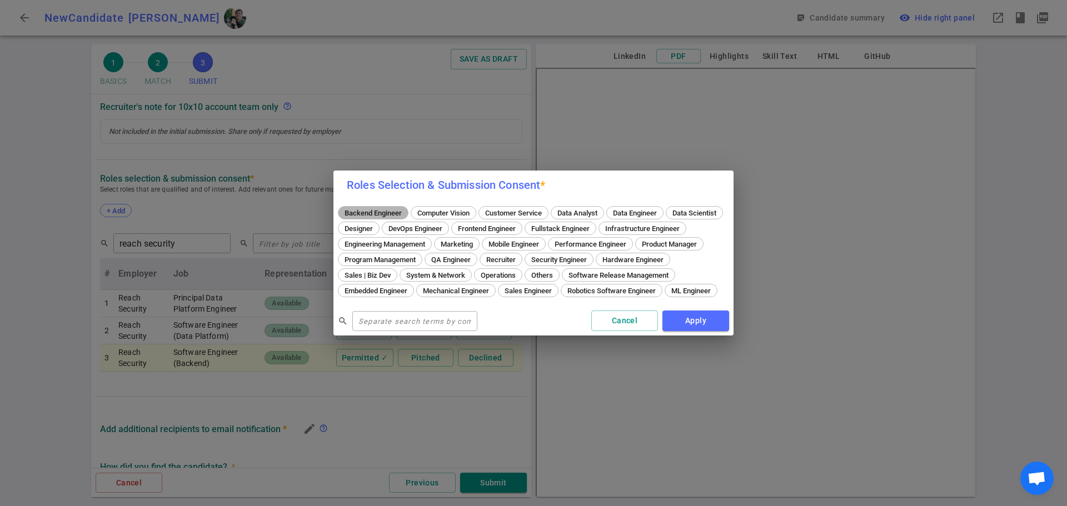
click at [382, 209] on span "Backend Engineer" at bounding box center [373, 213] width 65 height 8
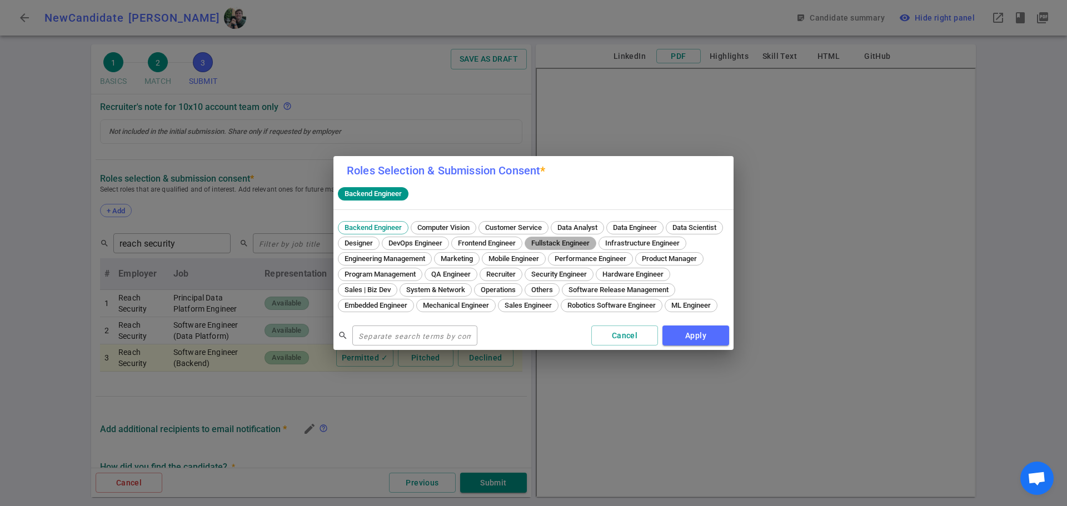
click at [594, 239] on span "Fullstack Engineer" at bounding box center [560, 243] width 66 height 8
click at [693, 346] on button "Apply" at bounding box center [696, 336] width 67 height 21
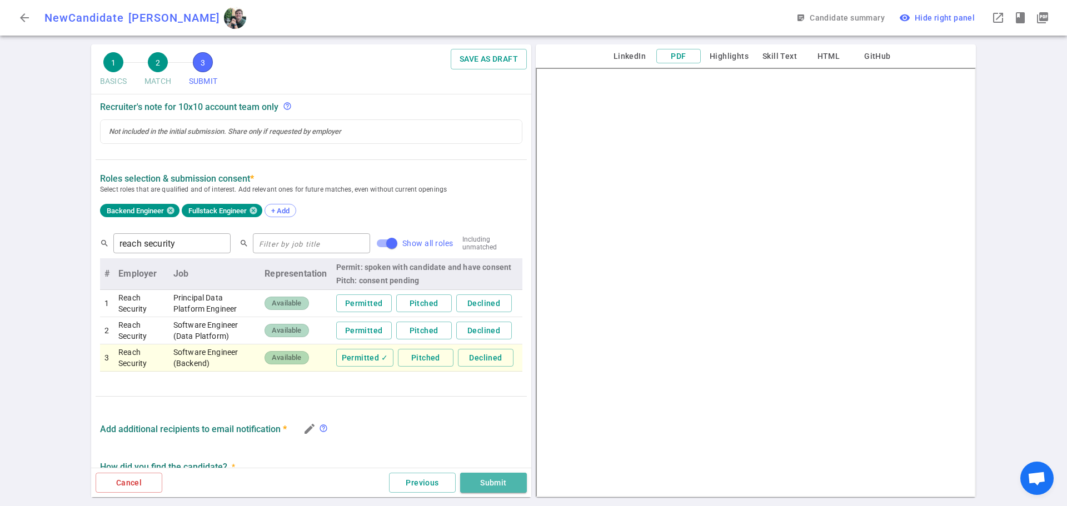
click at [488, 480] on button "Submit" at bounding box center [493, 483] width 67 height 21
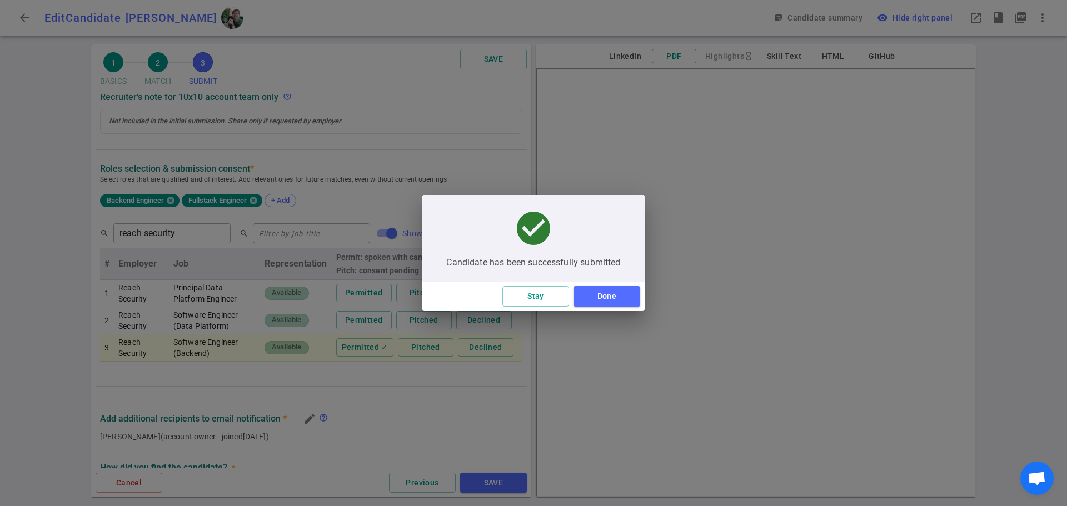
scroll to position [338, 0]
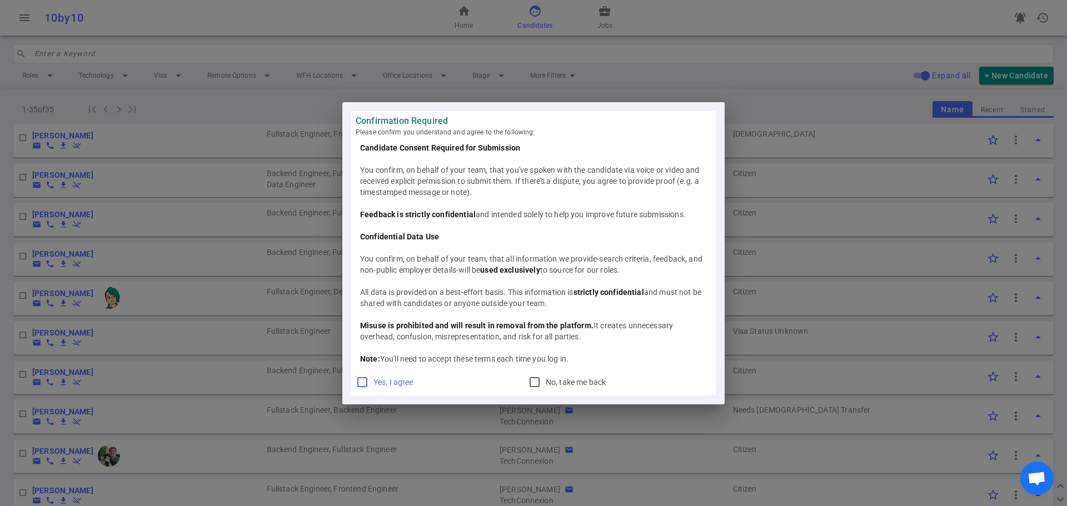
click at [365, 387] on input "Yes, I agree" at bounding box center [362, 382] width 13 height 13
checkbox input "true"
